Goal: Information Seeking & Learning: Find specific fact

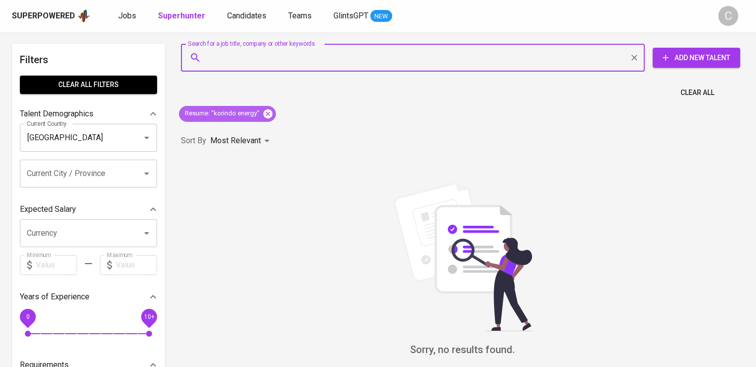
click at [269, 118] on icon at bounding box center [267, 113] width 11 height 11
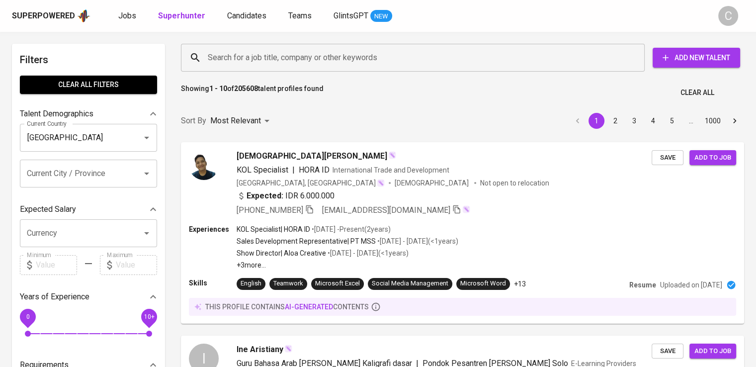
click at [347, 63] on input "Search for a job title, company or other keywords" at bounding box center [415, 57] width 420 height 19
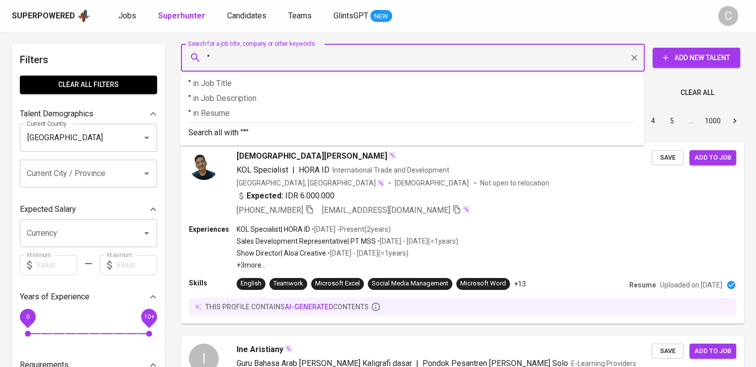
paste input "ASIA GRAND INTERNATIONAL"
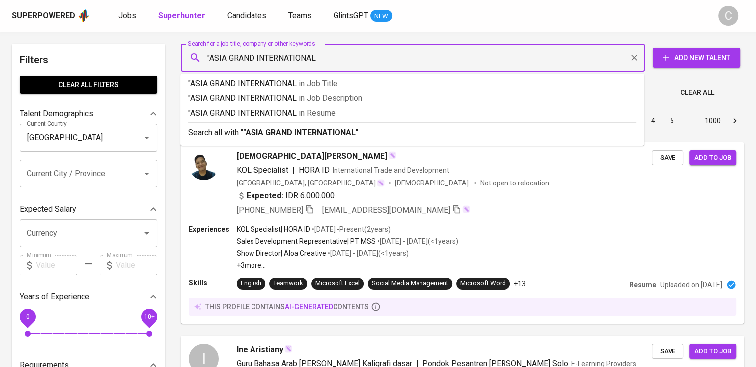
type input ""ASIA GRAND INTERNATIONAL""
click at [353, 117] on p ""ASIA GRAND INTERNATIONAL" in [GEOGRAPHIC_DATA]" at bounding box center [412, 113] width 448 height 12
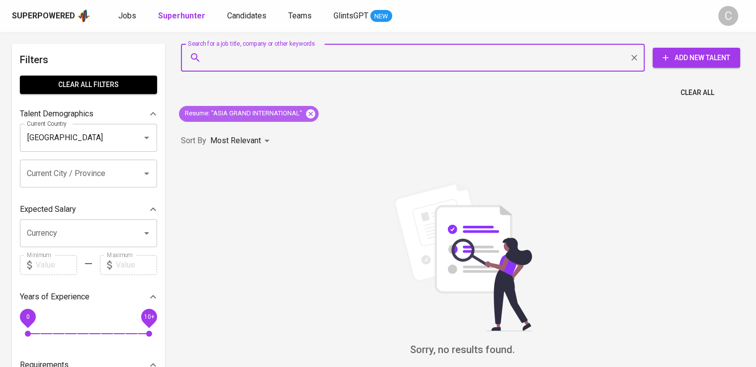
click at [307, 112] on icon at bounding box center [310, 113] width 9 height 9
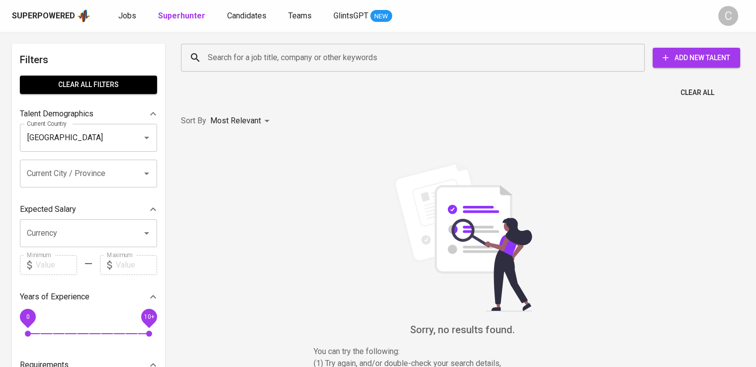
click at [300, 51] on input "Search for a job title, company or other keywords" at bounding box center [415, 57] width 420 height 19
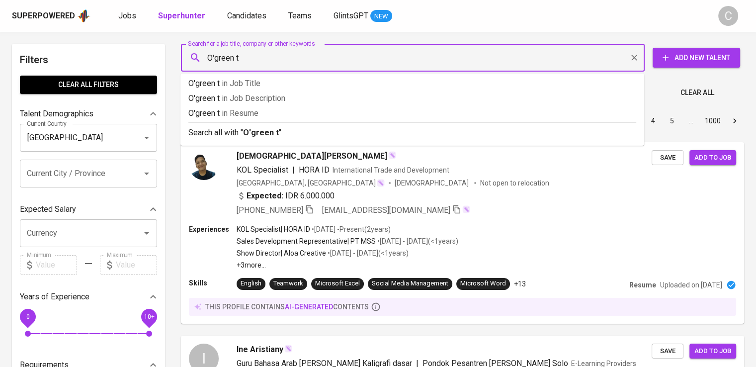
type input "O'green"
click at [278, 112] on p "O'green in [GEOGRAPHIC_DATA]" at bounding box center [412, 113] width 448 height 12
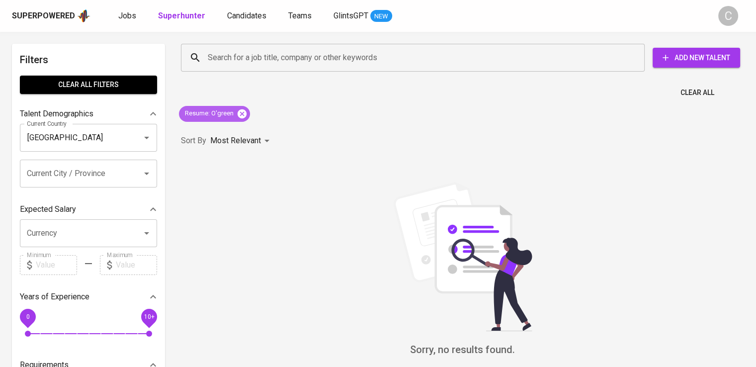
click at [241, 112] on icon at bounding box center [242, 113] width 11 height 11
click at [241, 132] on div "Most Relevant" at bounding box center [241, 141] width 63 height 18
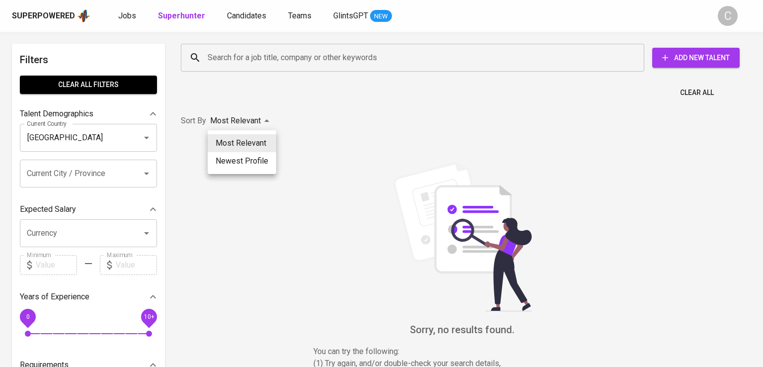
click at [279, 64] on div at bounding box center [381, 183] width 763 height 367
click at [279, 64] on div "Most Relevant Newest Profile" at bounding box center [381, 183] width 763 height 367
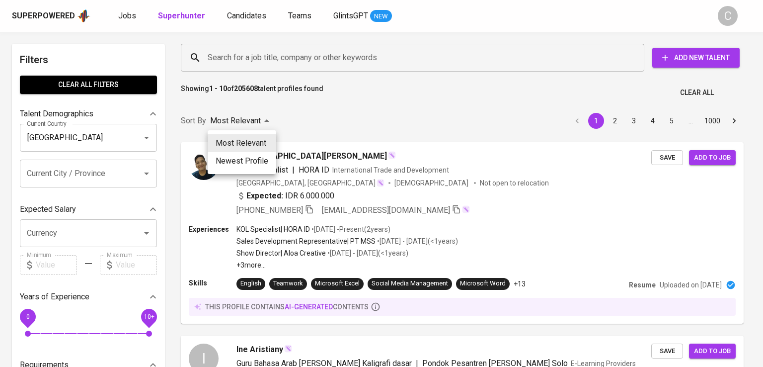
click at [272, 62] on div at bounding box center [381, 183] width 763 height 367
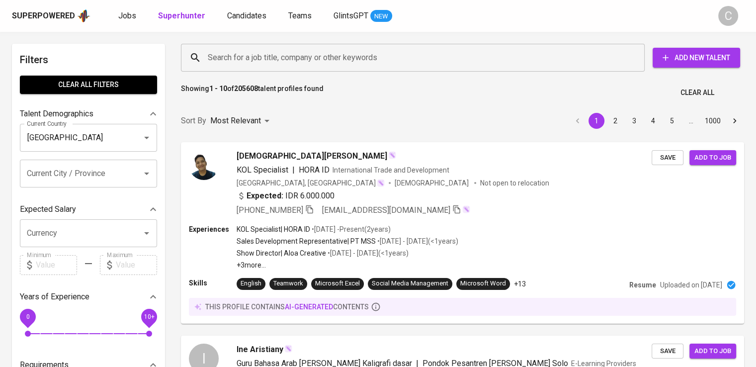
click at [258, 52] on input "Search for a job title, company or other keywords" at bounding box center [415, 57] width 420 height 19
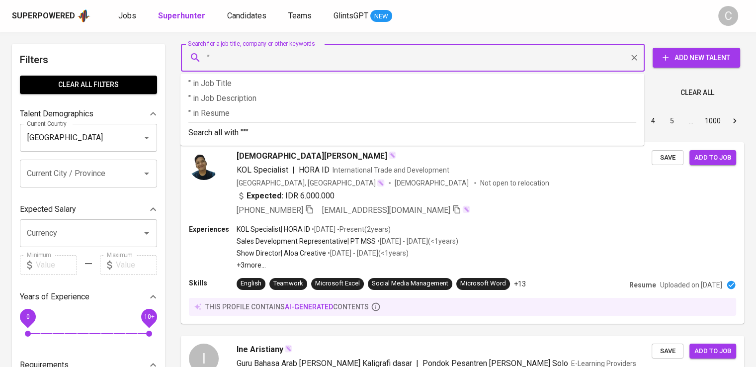
paste input "Robam Appliance"
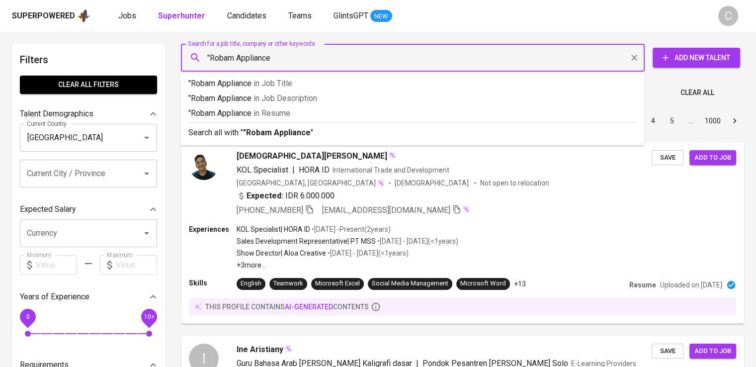
type input ""Robam Appliance""
click at [288, 110] on span "in [GEOGRAPHIC_DATA]" at bounding box center [274, 112] width 37 height 9
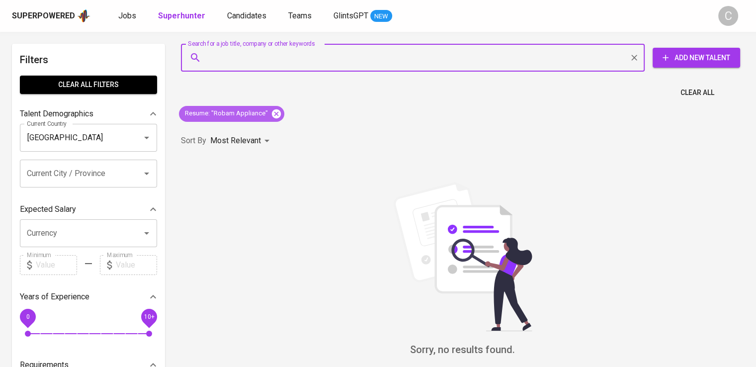
click at [276, 115] on icon at bounding box center [276, 113] width 11 height 11
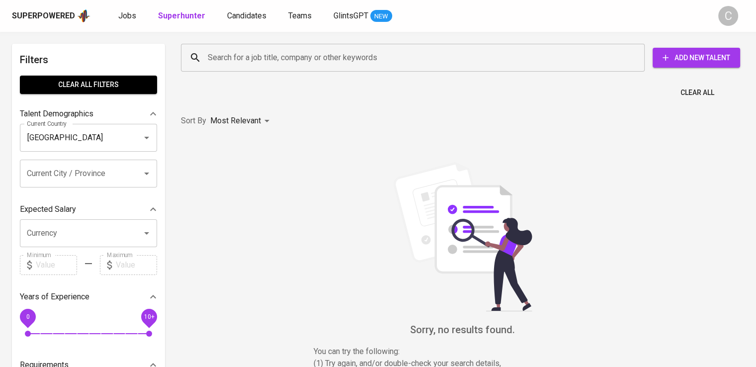
click at [263, 68] on div "Search for a job title, company or other keywords" at bounding box center [413, 58] width 464 height 28
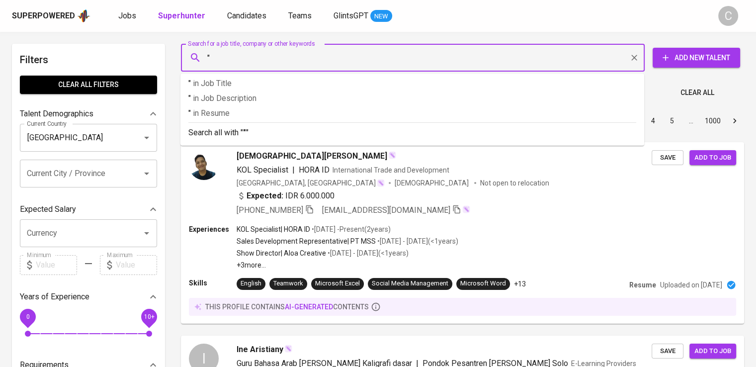
paste input "Panverta Cakrakencana"
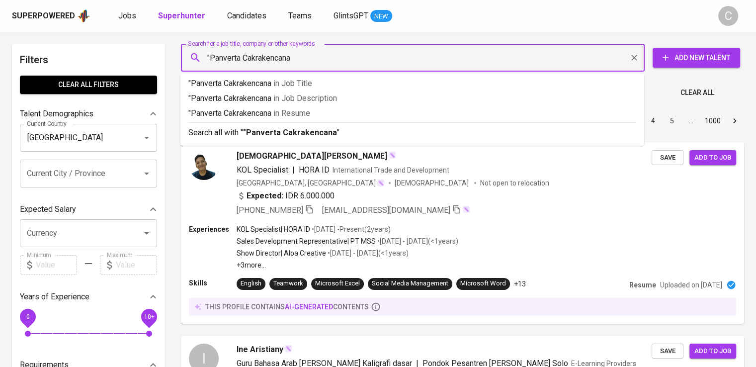
type input ""Panverta Cakrakencana""
click at [287, 108] on span "in [GEOGRAPHIC_DATA]" at bounding box center [293, 112] width 37 height 9
